Goal: Transaction & Acquisition: Purchase product/service

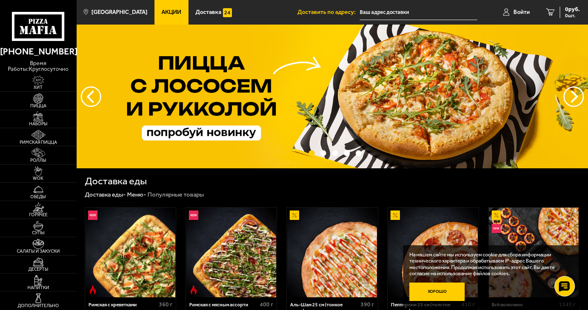
click at [439, 295] on button "Хорошо" at bounding box center [436, 292] width 55 height 18
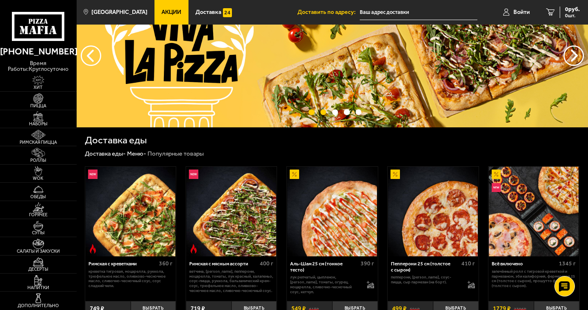
scroll to position [82, 0]
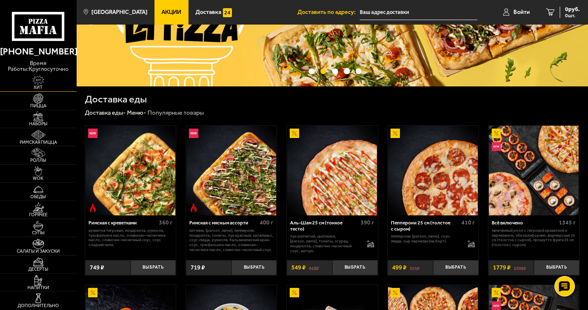
click at [37, 85] on span "Хит" at bounding box center [38, 87] width 77 height 5
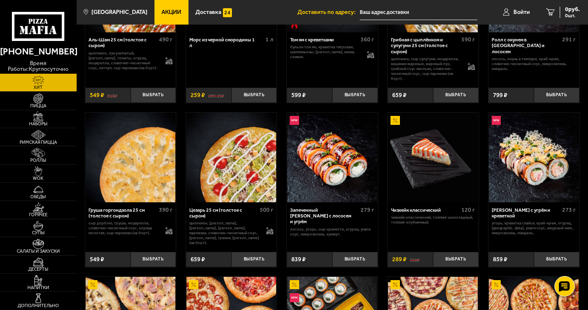
scroll to position [246, 0]
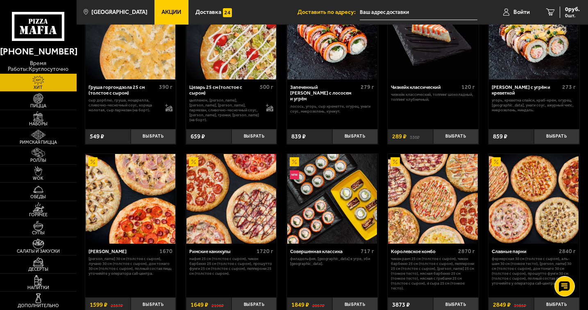
click at [117, 209] on img at bounding box center [131, 199] width 90 height 90
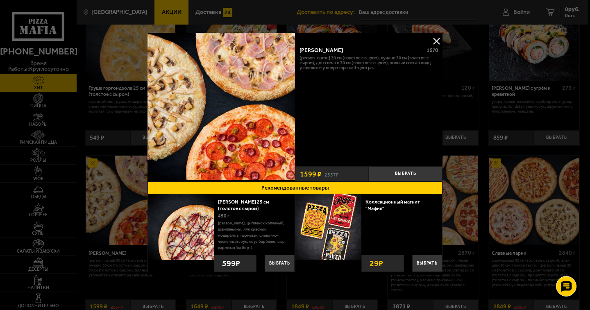
click at [472, 79] on div at bounding box center [295, 155] width 590 height 310
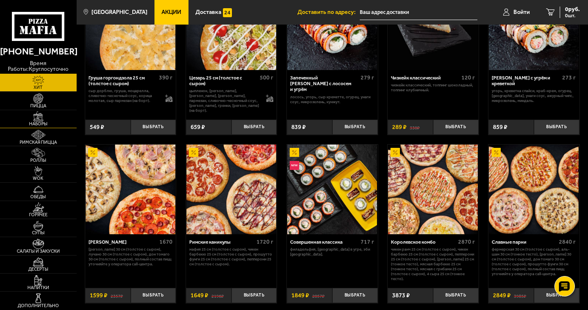
scroll to position [195, 0]
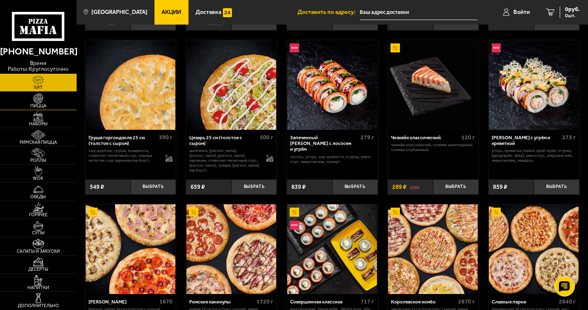
click at [45, 104] on span "Пицца" at bounding box center [38, 106] width 77 height 5
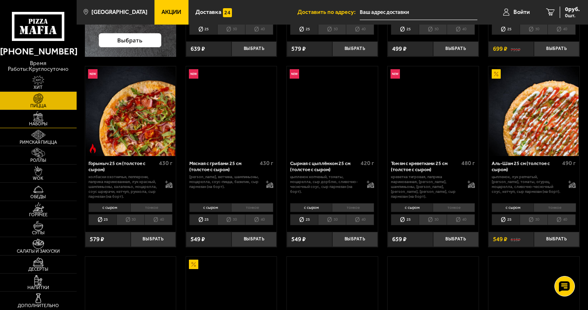
click at [38, 118] on img at bounding box center [38, 116] width 23 height 10
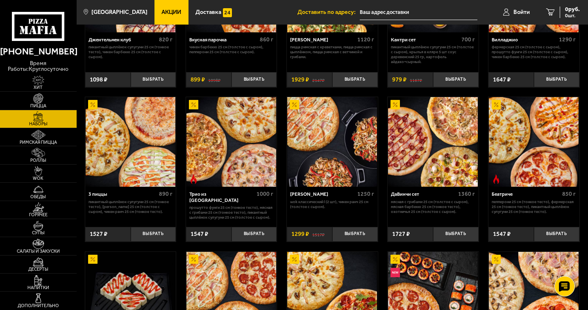
scroll to position [164, 0]
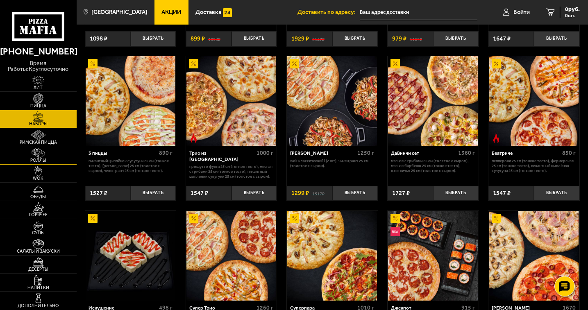
click at [23, 155] on link "Роллы" at bounding box center [38, 155] width 77 height 18
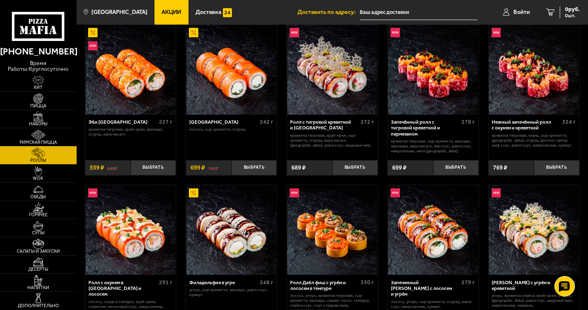
scroll to position [41, 0]
